Goal: Transaction & Acquisition: Purchase product/service

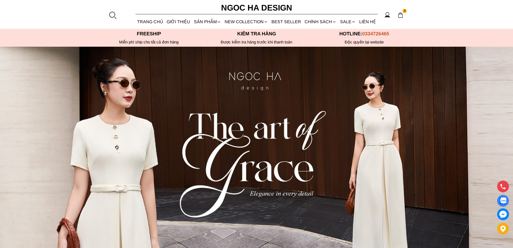
click at [115, 14] on div at bounding box center [113, 15] width 8 height 8
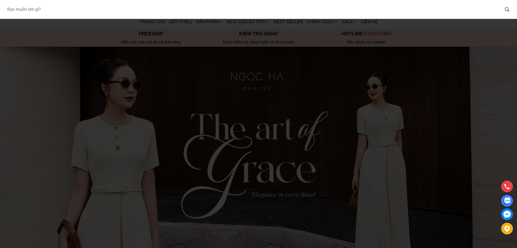
click at [57, 9] on input "Input search Bạn muốn tìm gì?" at bounding box center [251, 9] width 497 height 12
type input "A1064"
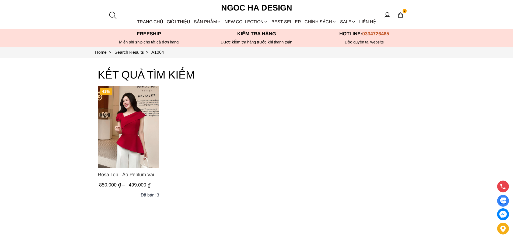
click at [98, 114] on grid-product "41% Rosa Top_ Áo Peplum Vai Lệch Xếp Ly Màu Đỏ A1064 850.000 ₫ 499.000 ₫ (0.0) …" at bounding box center [257, 145] width 318 height 118
click at [114, 113] on img "Product image - Rosa Top_ Áo Peplum Vai Lệch Xếp Ly Màu Đỏ A1064" at bounding box center [128, 127] width 61 height 82
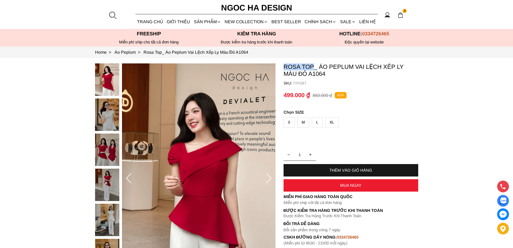
copy p "Rosa Top"
drag, startPoint x: 282, startPoint y: 69, endPoint x: 313, endPoint y: 65, distance: 31.1
click at [313, 65] on section "Rosa Top_ Áo Peplum Vai Lệch Xếp Ly Màu Đỏ A1064 SKU: TP4387 1 THÊM VÀO GIỎ HÀN…" at bounding box center [256, 178] width 513 height 241
